Goal: Task Accomplishment & Management: Manage account settings

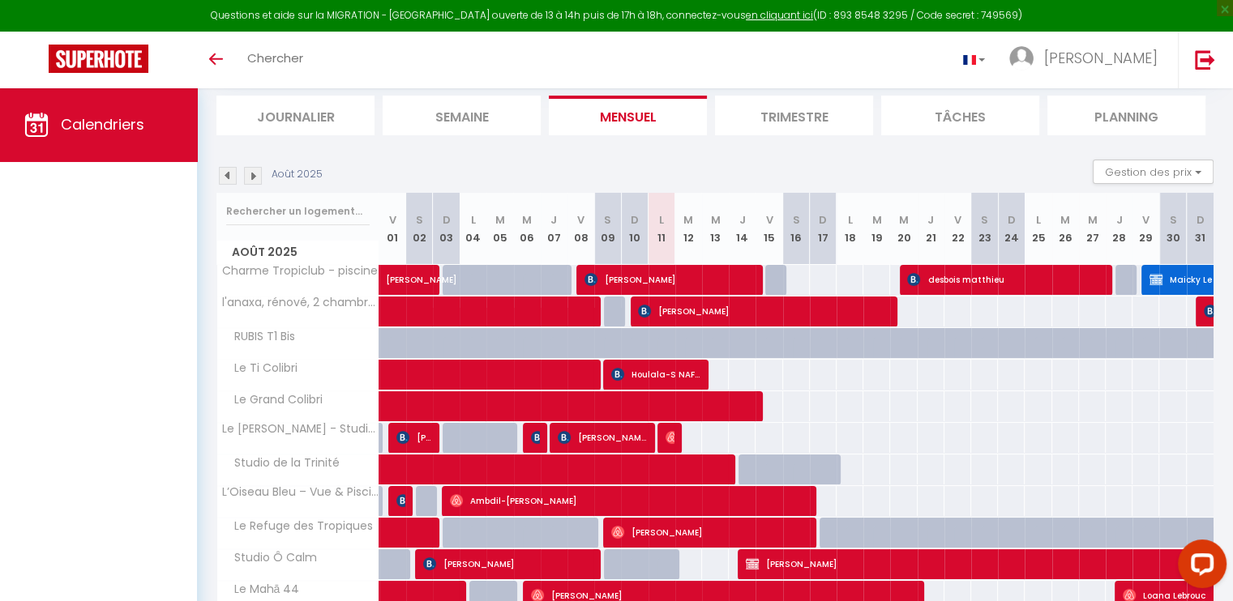
scroll to position [143, 0]
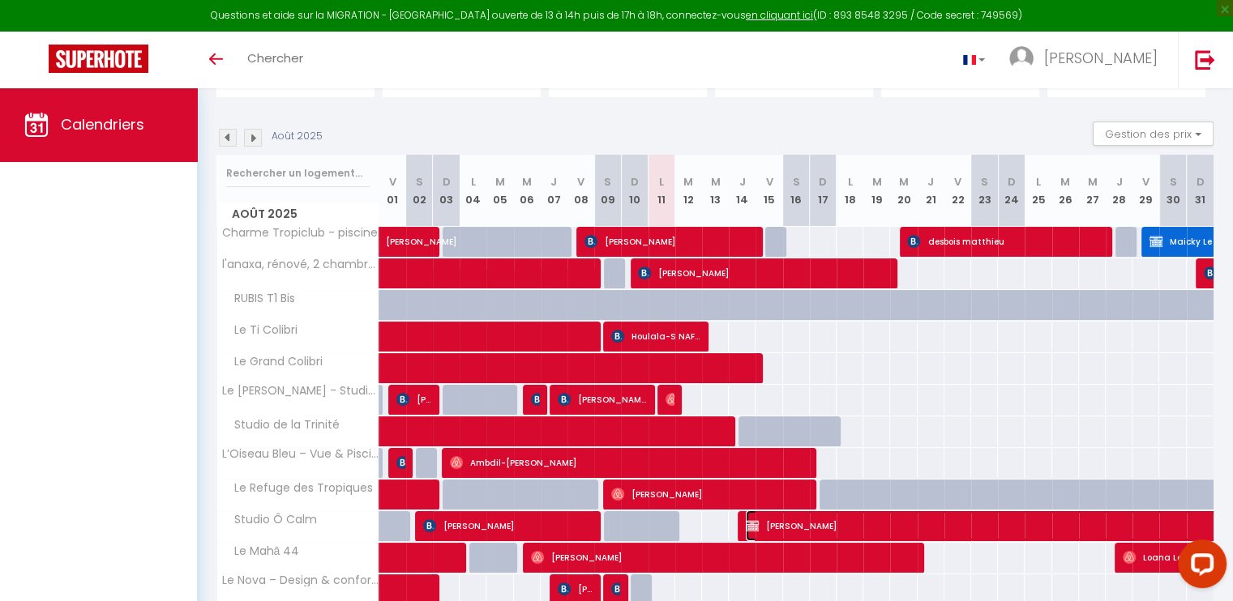
select select "KO"
select select "12182"
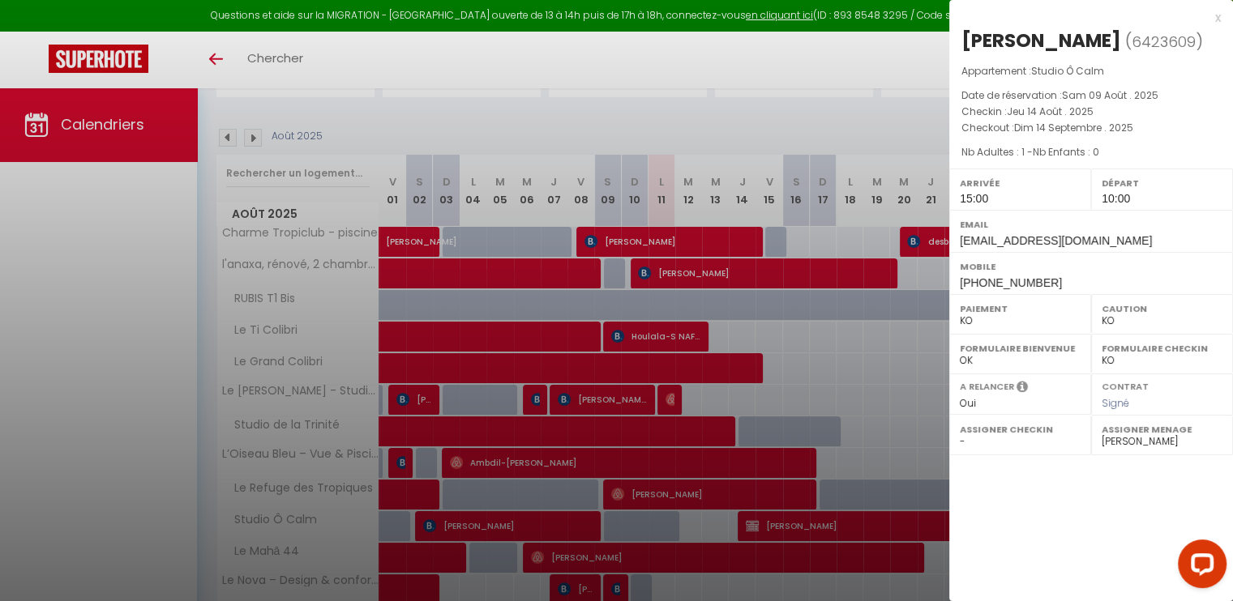
drag, startPoint x: 548, startPoint y: 514, endPoint x: 549, endPoint y: 527, distance: 13.0
click at [548, 515] on div at bounding box center [616, 300] width 1233 height 601
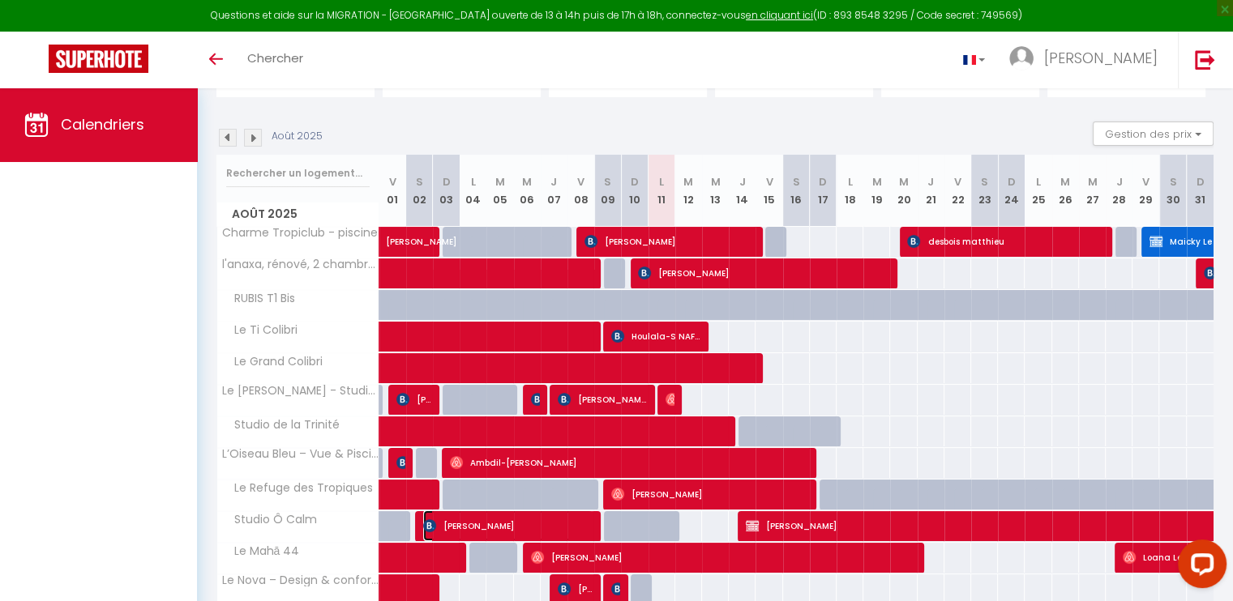
click at [572, 526] on span "[PERSON_NAME]" at bounding box center [507, 526] width 169 height 31
select select "OK"
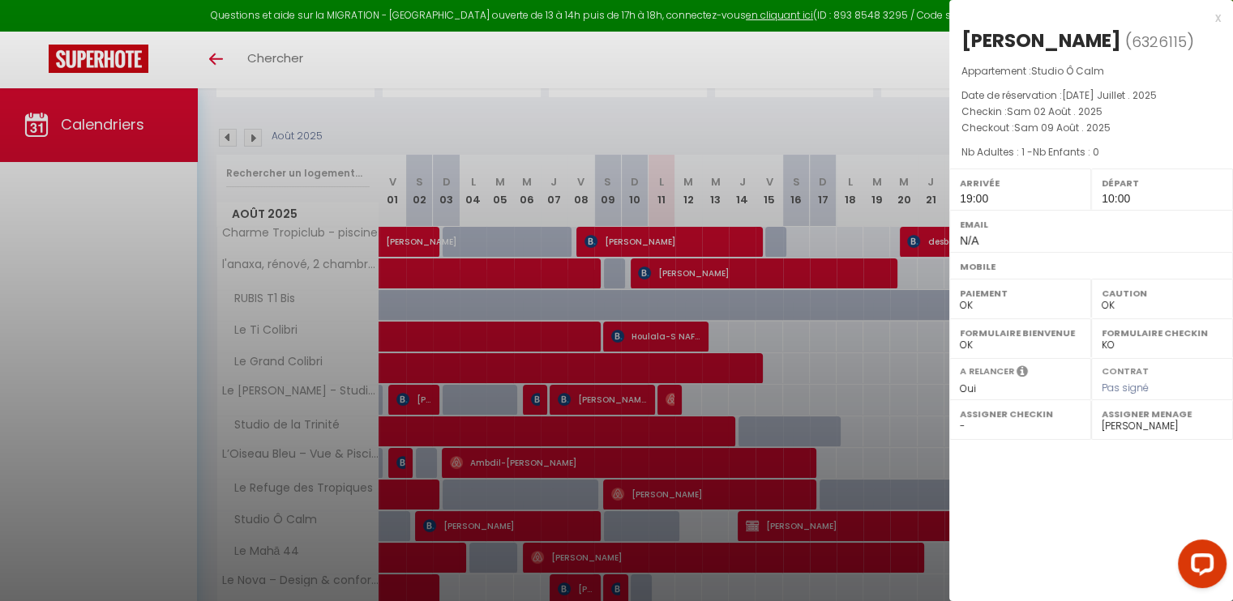
click at [101, 345] on div at bounding box center [616, 300] width 1233 height 601
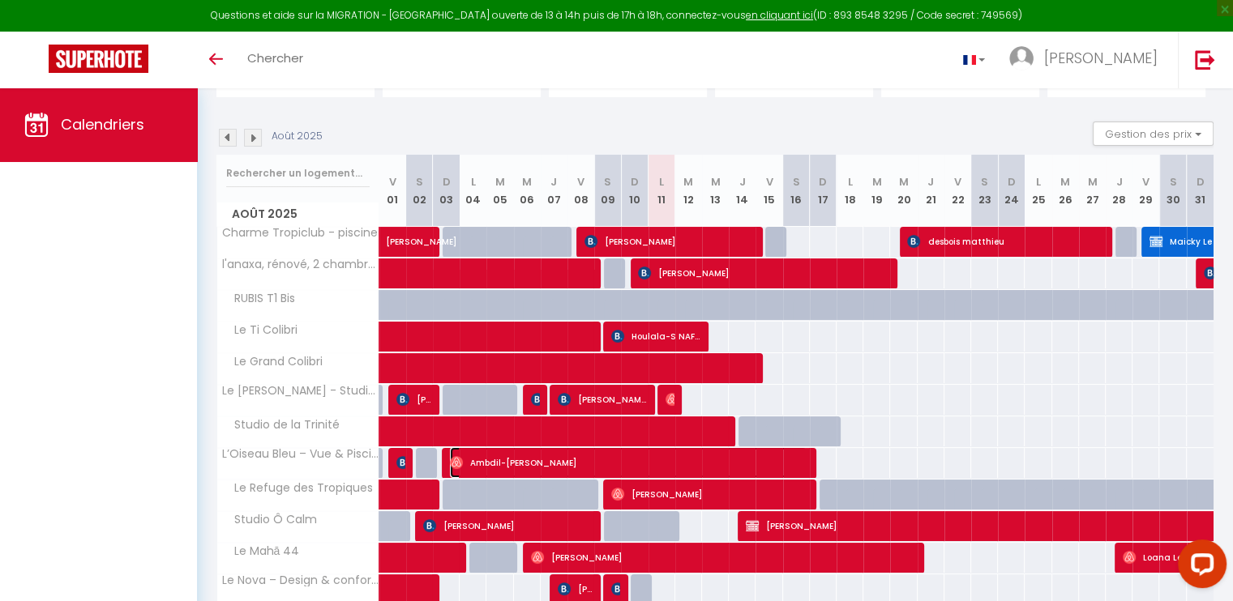
click at [794, 460] on span "Ambdil-[PERSON_NAME]" at bounding box center [628, 462] width 357 height 31
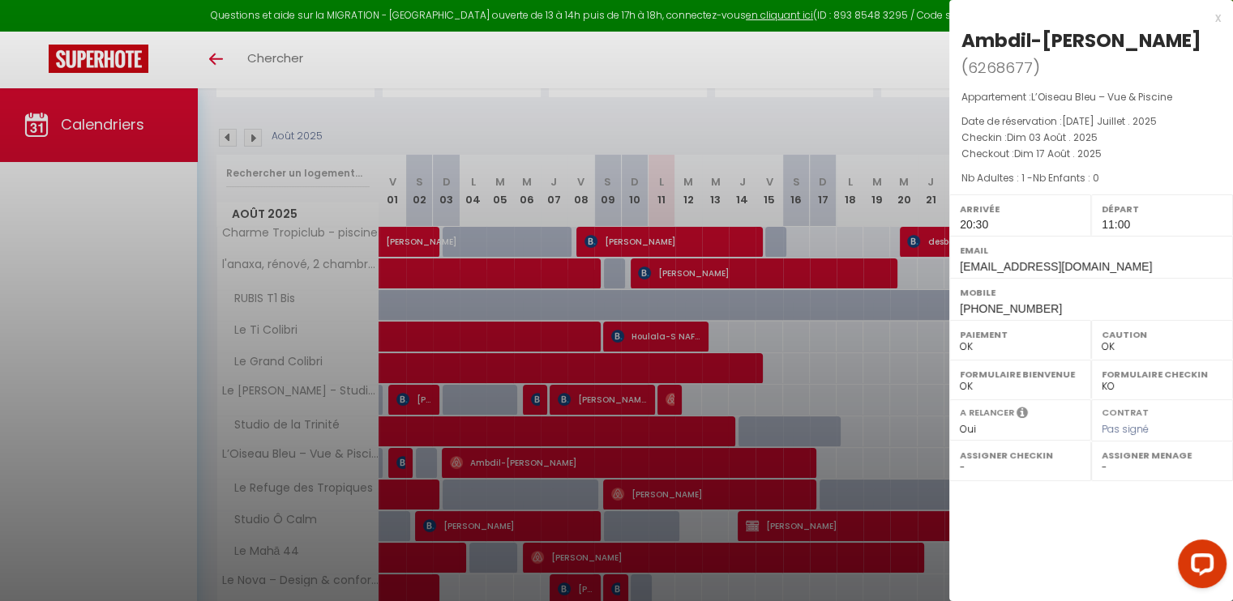
click at [105, 260] on div at bounding box center [616, 300] width 1233 height 601
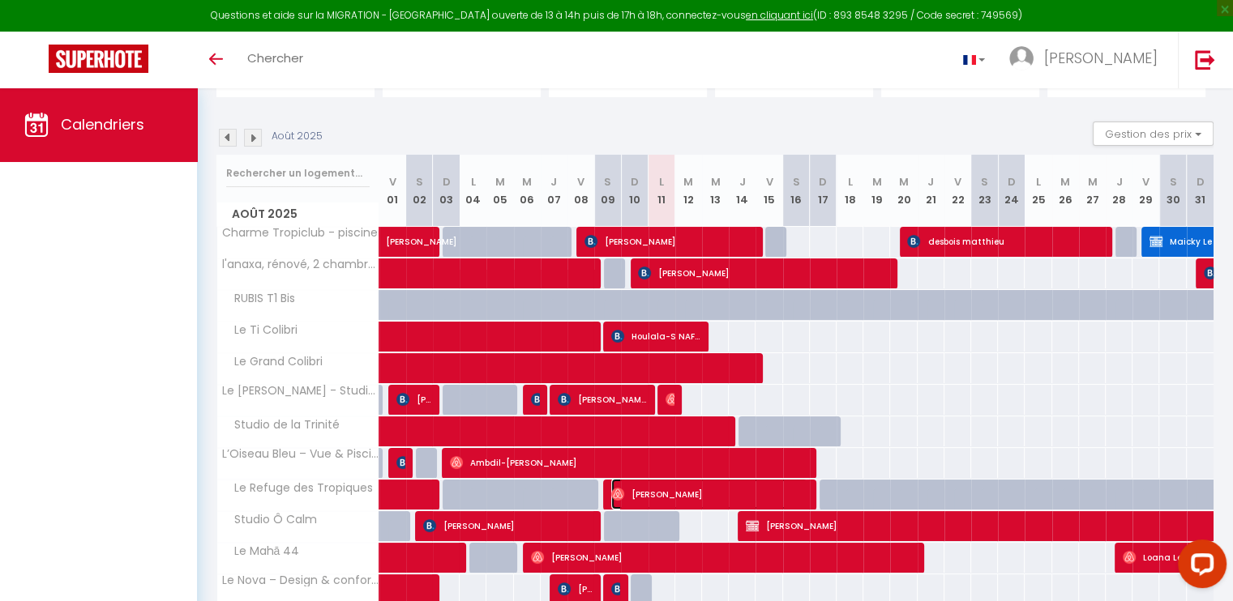
click at [778, 494] on span "[PERSON_NAME]" at bounding box center [709, 494] width 196 height 31
select select "12182"
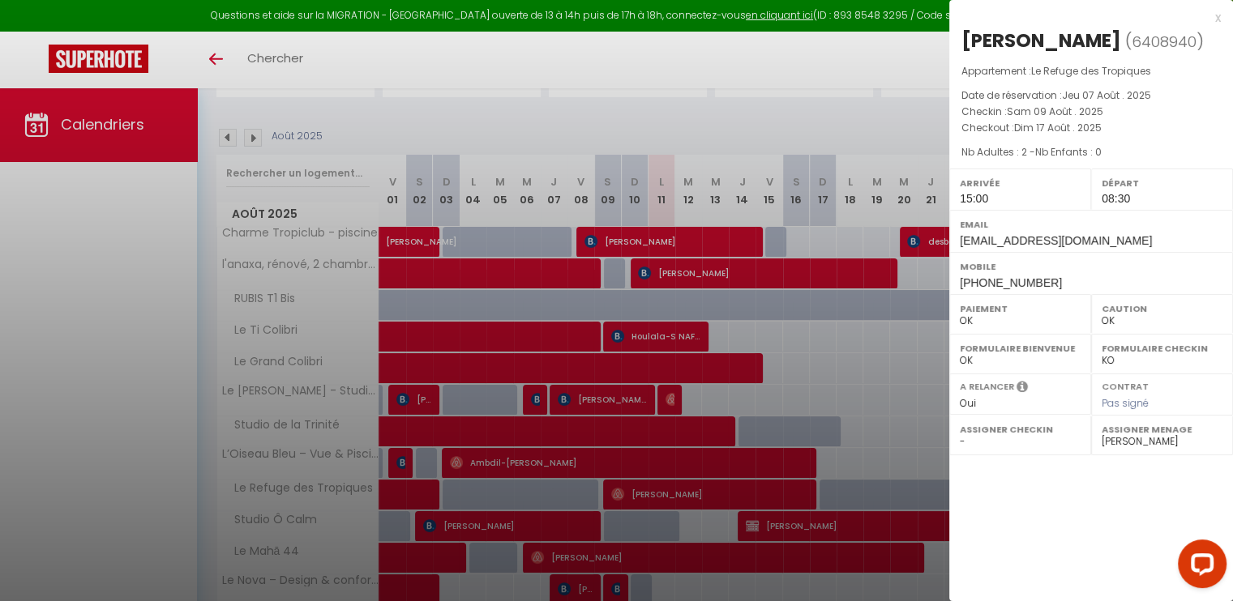
click at [74, 340] on div at bounding box center [616, 300] width 1233 height 601
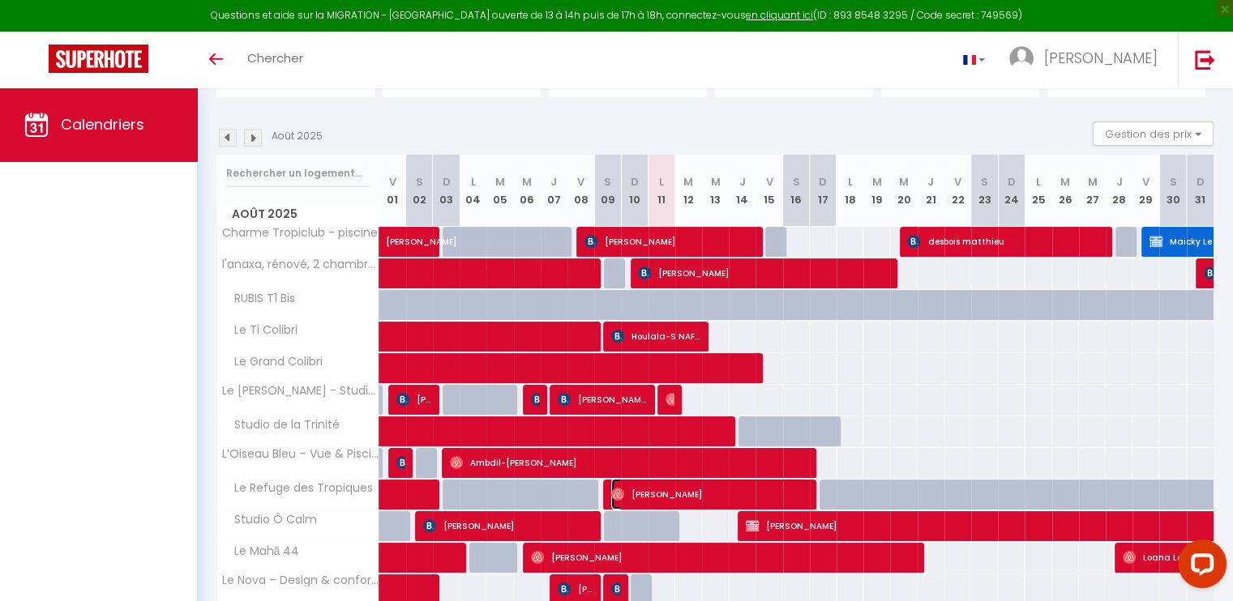
click at [701, 498] on span "[PERSON_NAME]" at bounding box center [709, 494] width 196 height 31
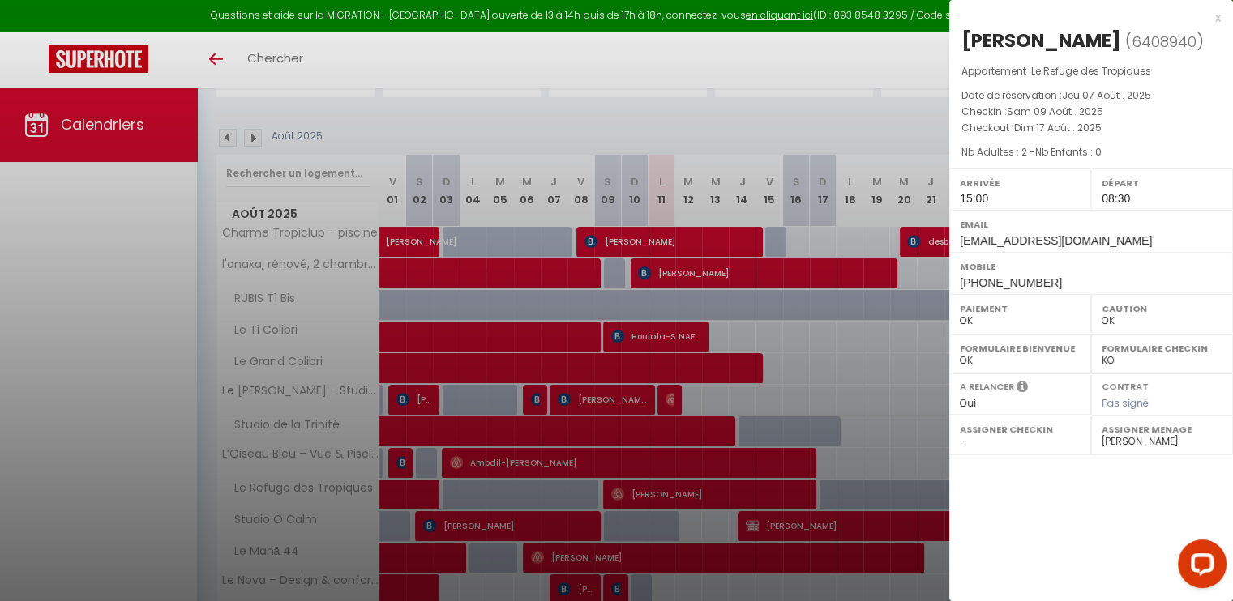
click at [24, 414] on div at bounding box center [616, 300] width 1233 height 601
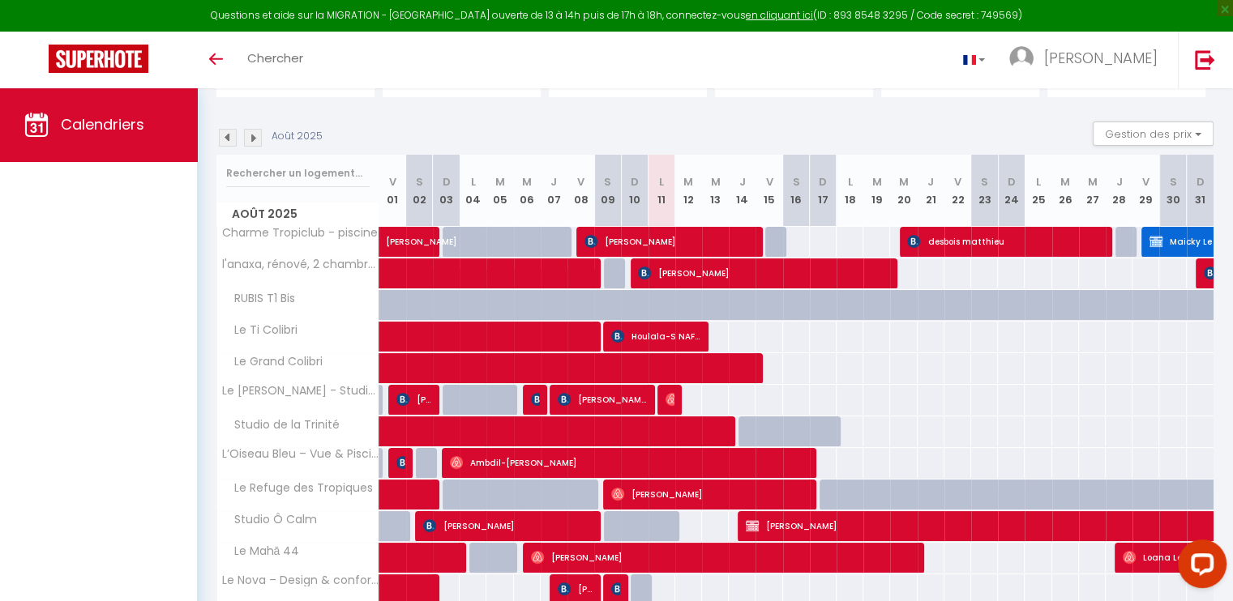
click at [78, 489] on div "Calendriers" at bounding box center [98, 362] width 197 height 548
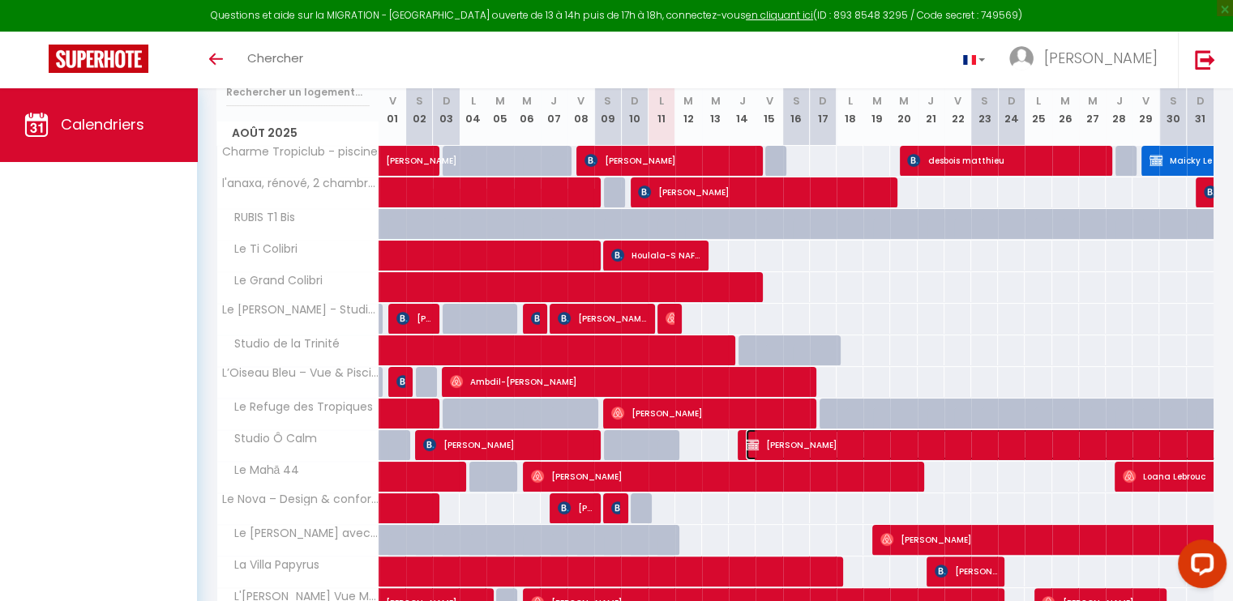
select select "KO"
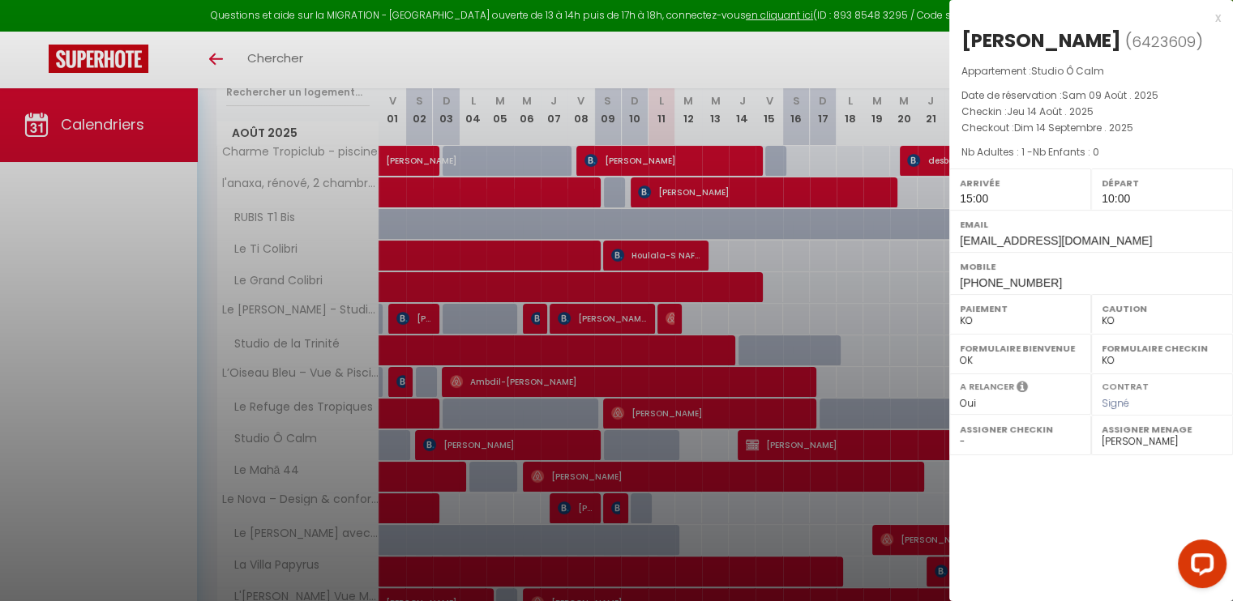
drag, startPoint x: 41, startPoint y: 333, endPoint x: 97, endPoint y: 198, distance: 146.8
click at [51, 327] on div at bounding box center [616, 300] width 1233 height 601
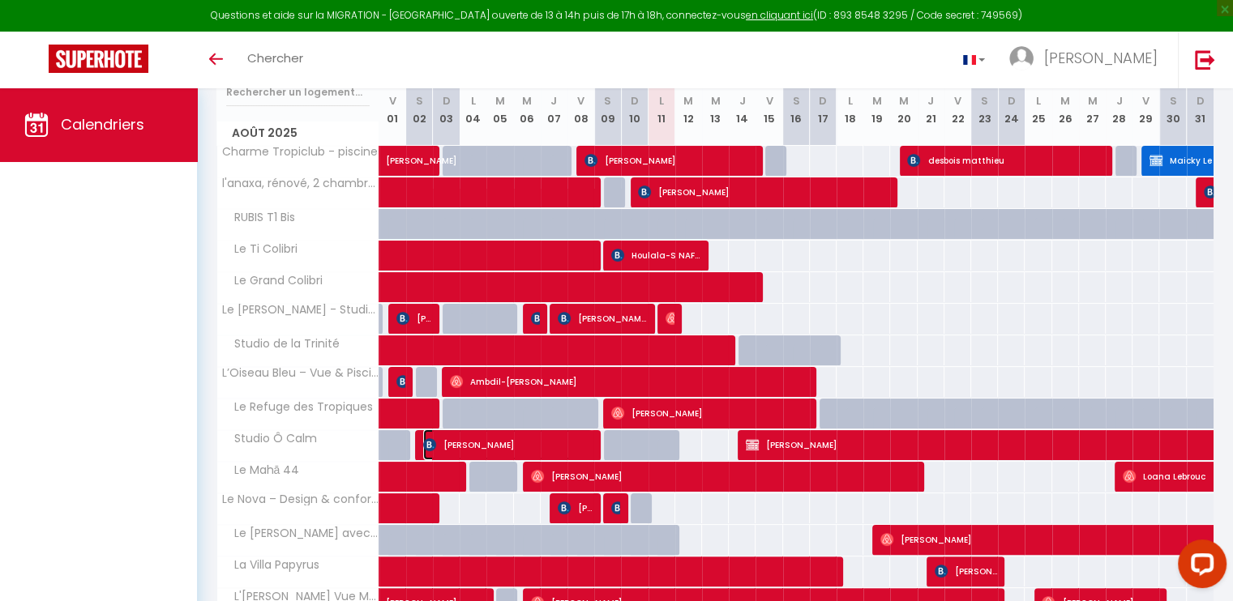
click at [521, 435] on span "[PERSON_NAME]" at bounding box center [507, 445] width 169 height 31
select select "OK"
